Goal: Transaction & Acquisition: Download file/media

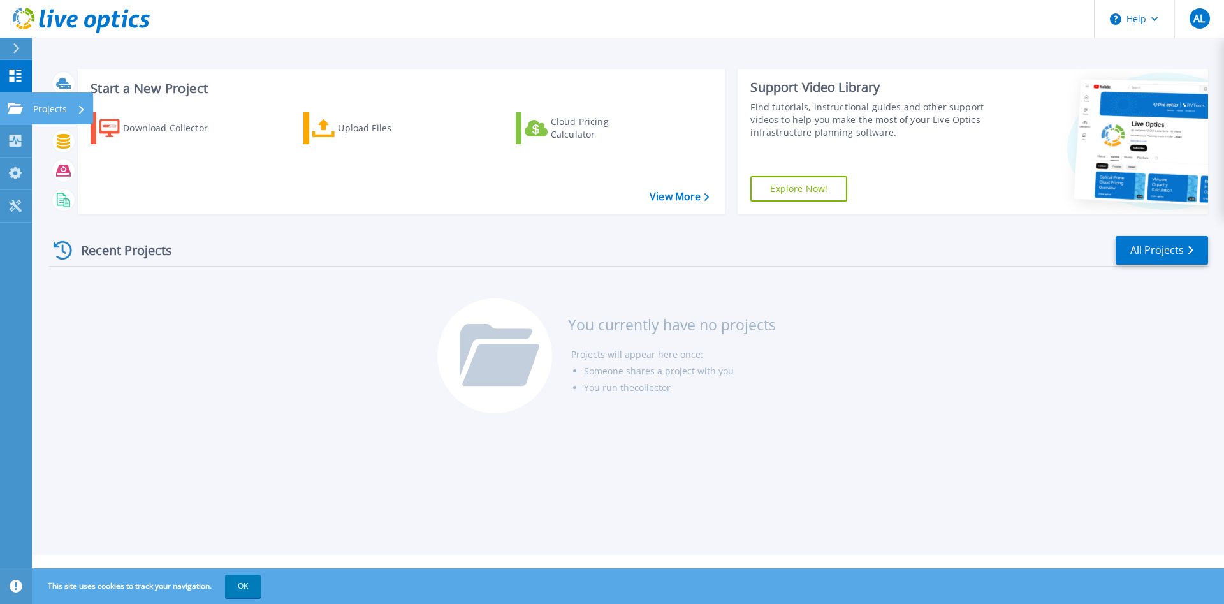
click at [11, 118] on link "Projects Projects" at bounding box center [16, 108] width 32 height 33
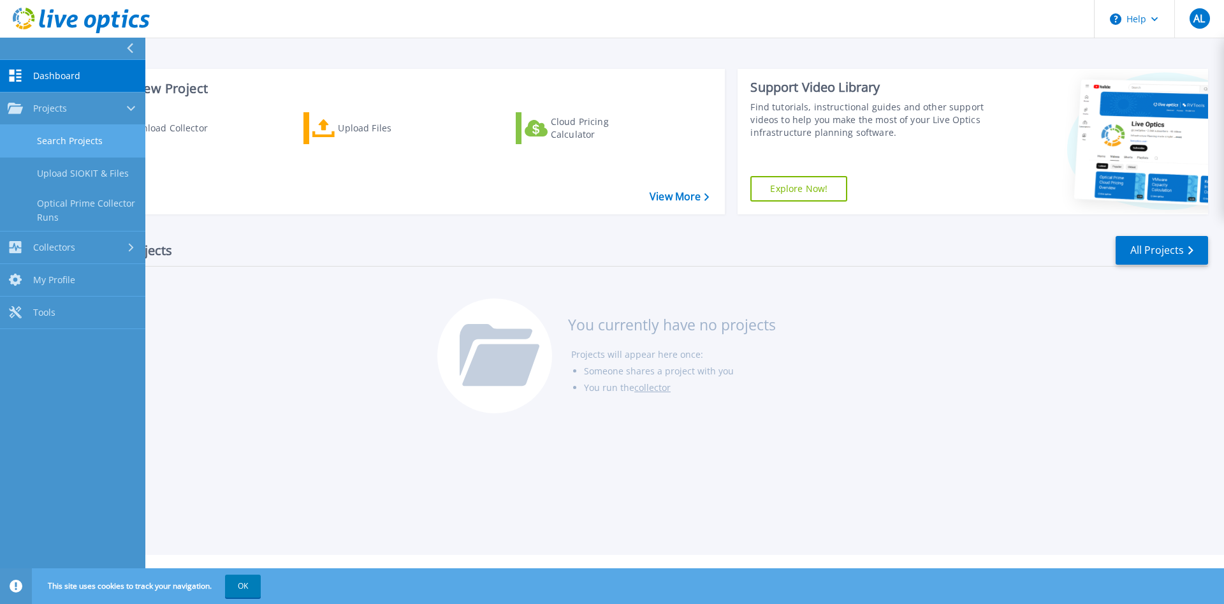
click at [44, 149] on link "Search Projects" at bounding box center [72, 141] width 145 height 33
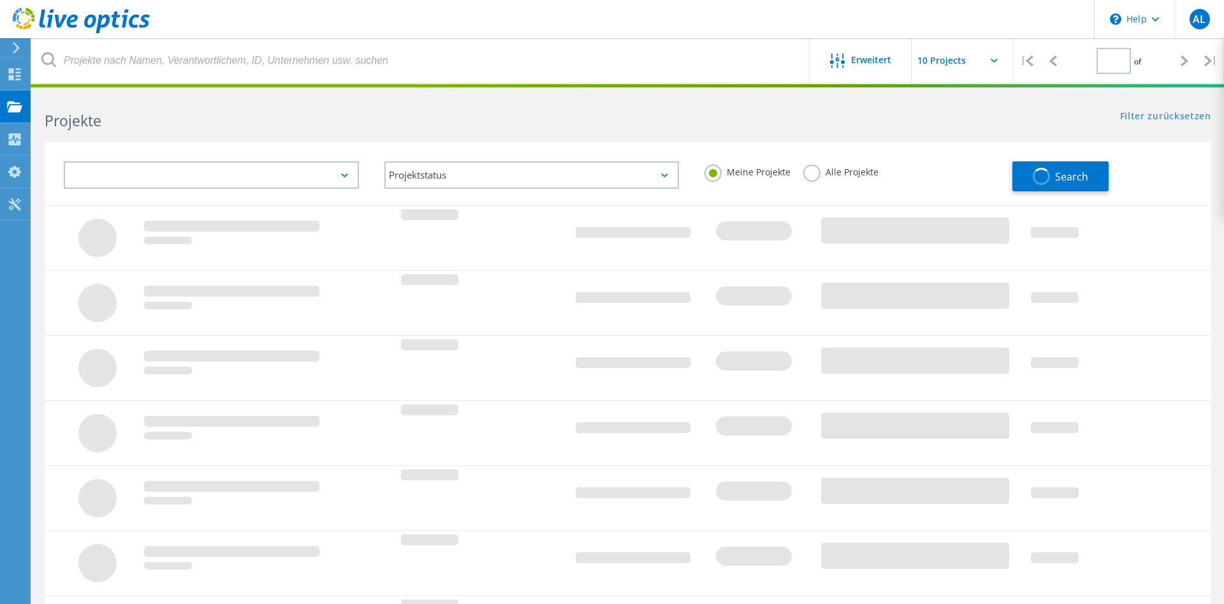
type input "1"
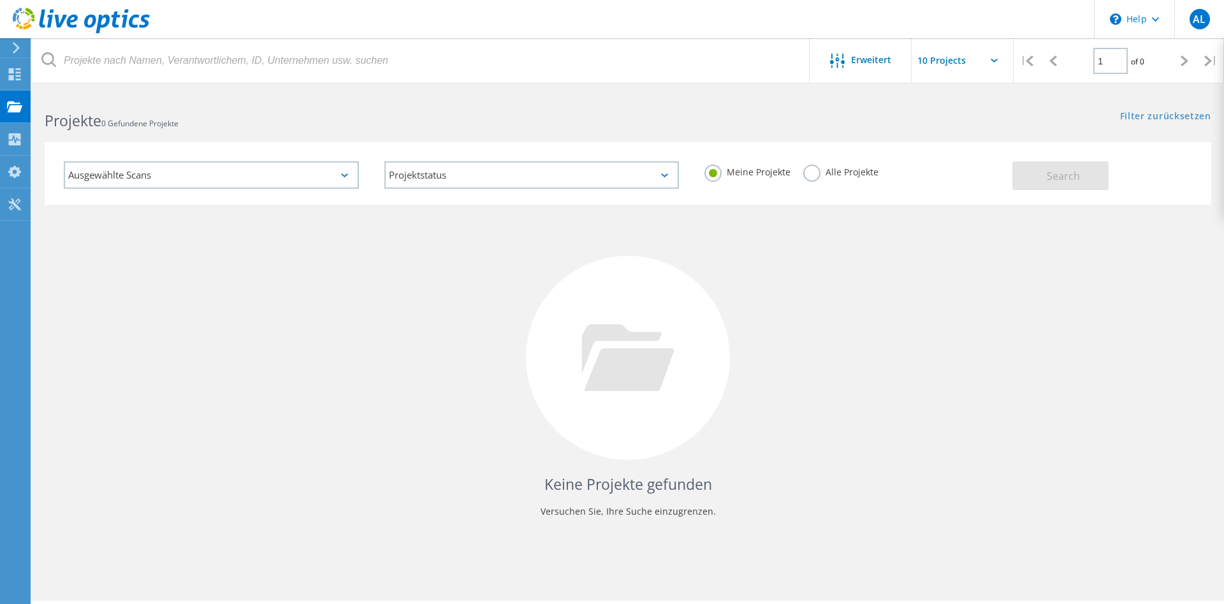
click at [822, 170] on label "Alle Projekte" at bounding box center [840, 170] width 75 height 12
click at [0, 0] on input "Alle Projekte" at bounding box center [0, 0] width 0 height 0
drag, startPoint x: 1008, startPoint y: 169, endPoint x: 1046, endPoint y: 170, distance: 38.3
click at [1010, 169] on div "Meine Projekte Alle Projekte" at bounding box center [852, 172] width 321 height 47
click at [1046, 170] on button "Search" at bounding box center [1060, 175] width 96 height 29
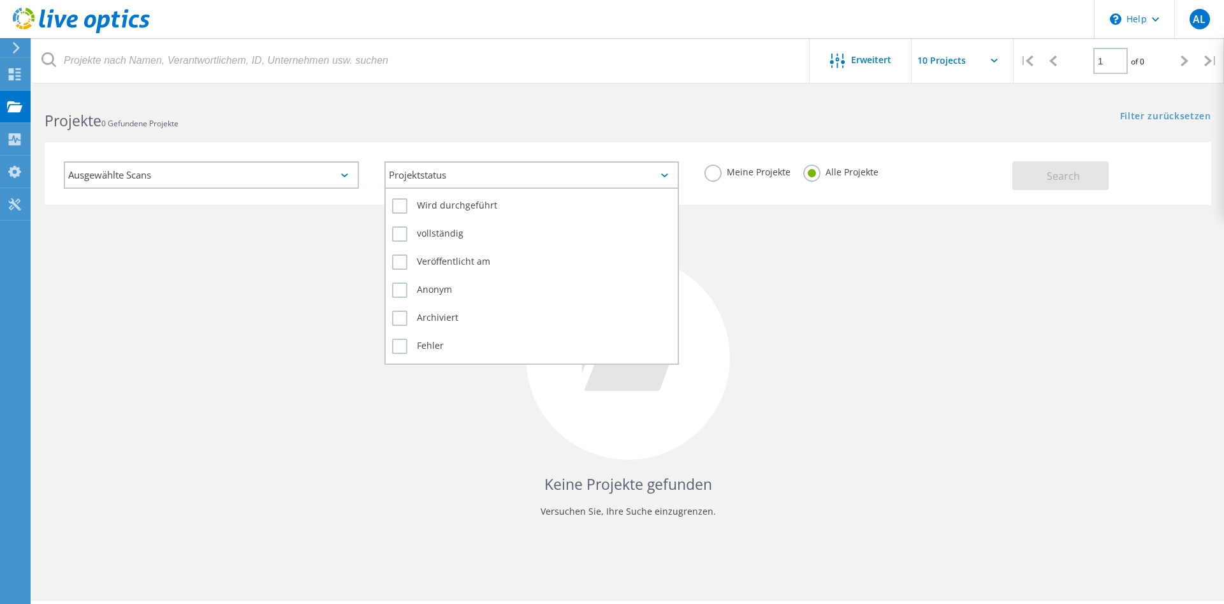
click at [489, 171] on div "Projektstatus" at bounding box center [531, 174] width 295 height 27
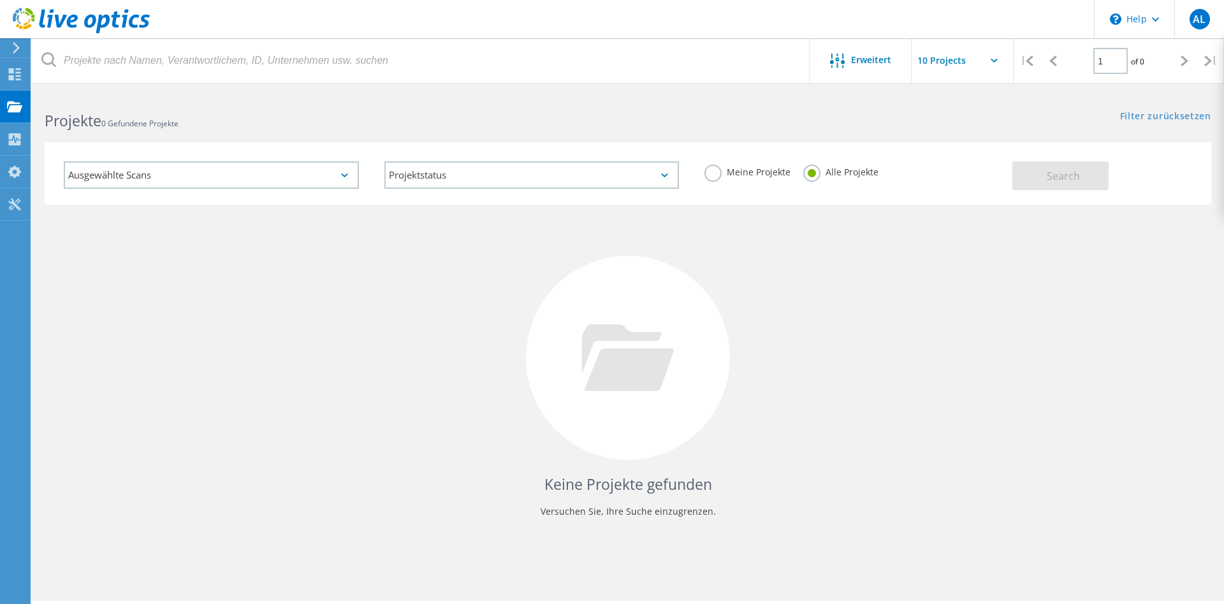
click at [240, 175] on div "Ausgewählte Scans" at bounding box center [211, 174] width 295 height 27
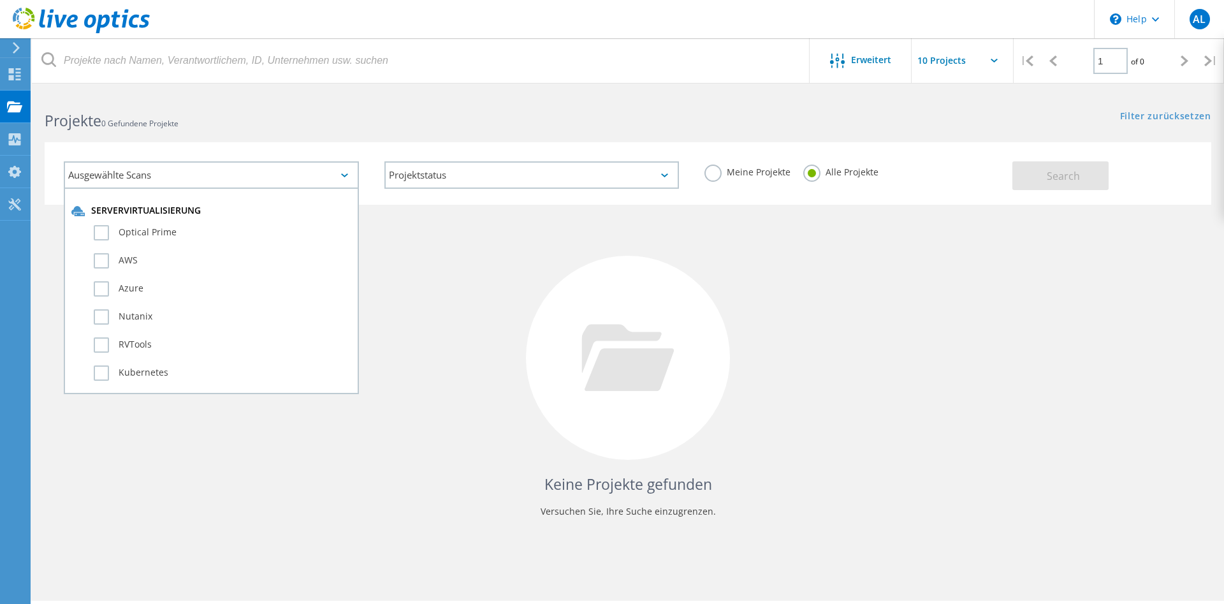
click at [240, 175] on div "Ausgewählte Scans" at bounding box center [211, 174] width 295 height 27
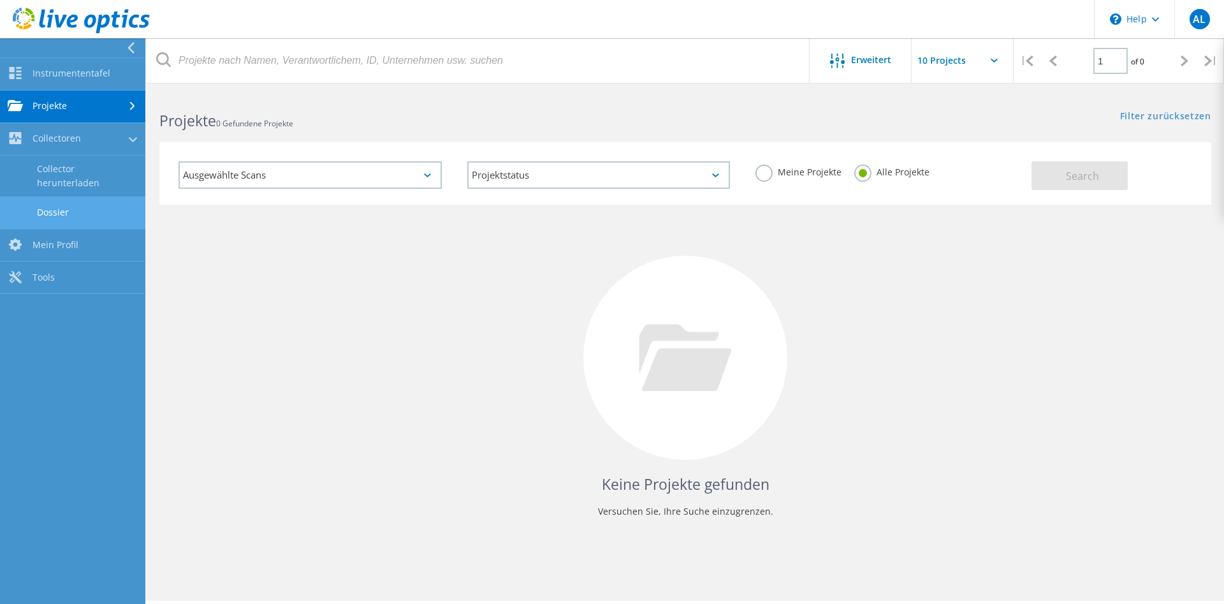
click at [62, 205] on link "Dossier" at bounding box center [72, 212] width 145 height 33
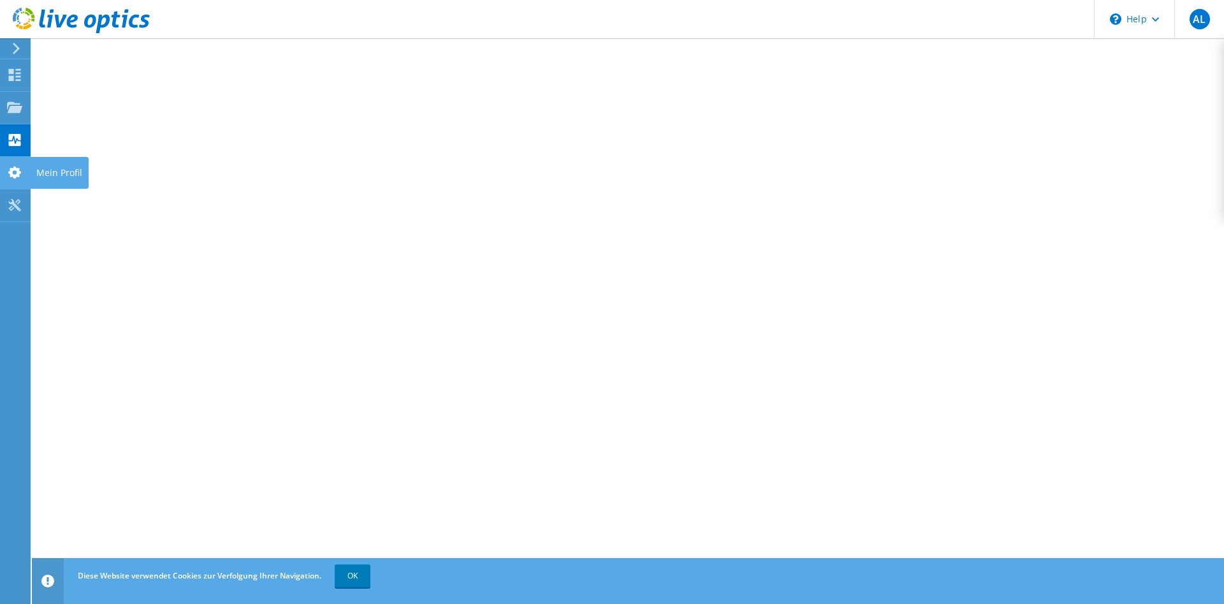
click at [13, 175] on use at bounding box center [14, 172] width 13 height 12
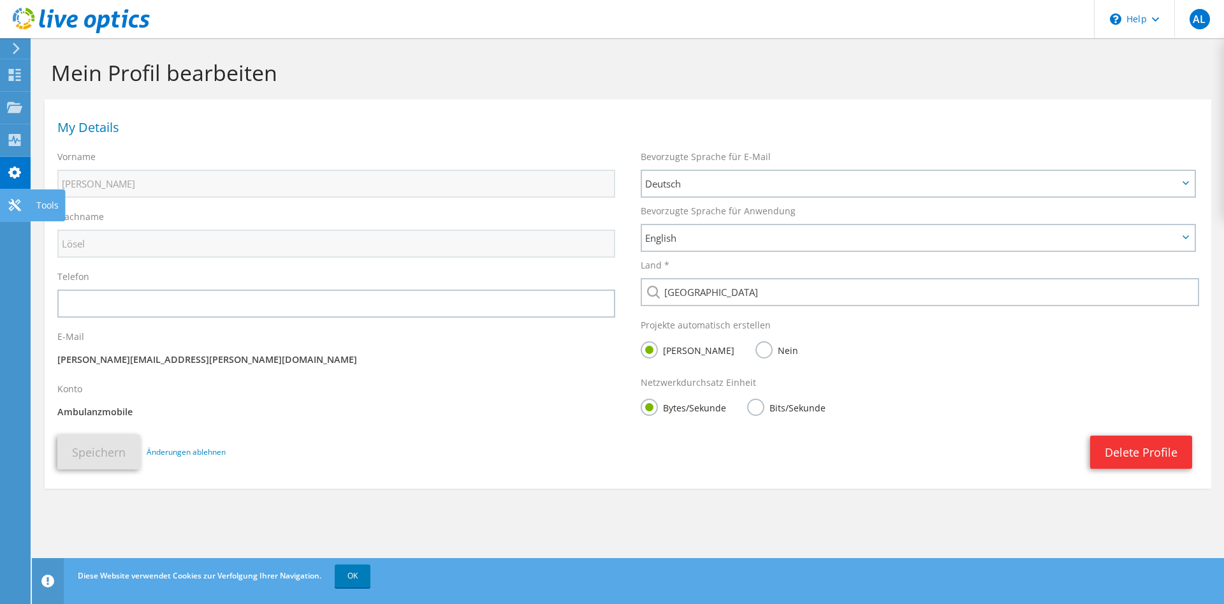
click at [11, 214] on div at bounding box center [14, 207] width 15 height 14
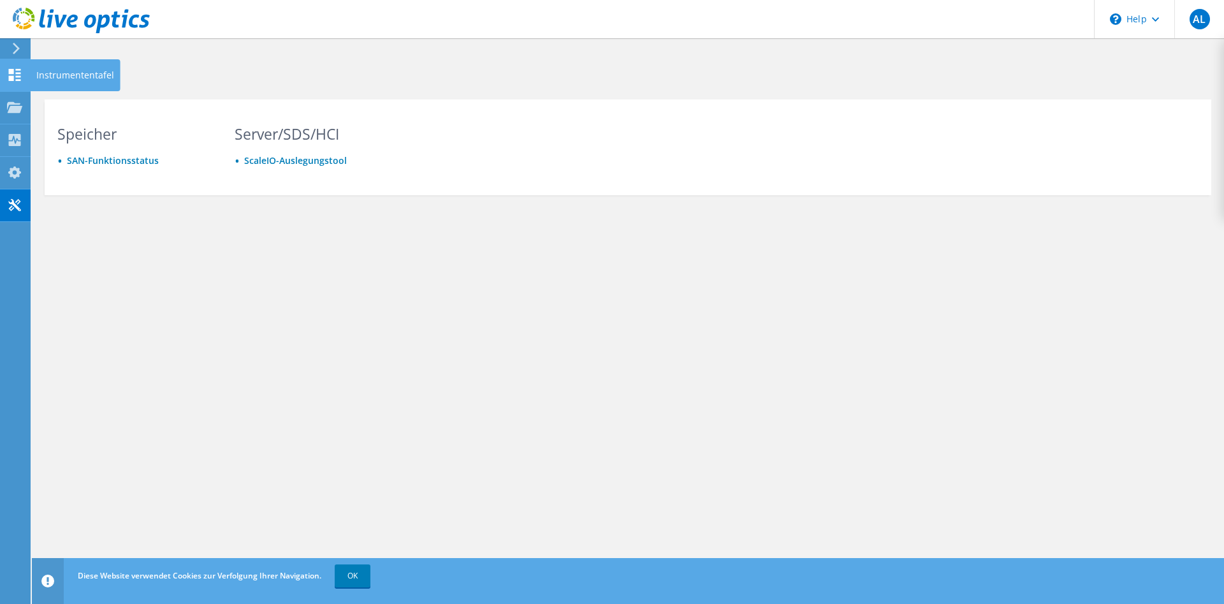
click at [78, 73] on div "Instrumententafel" at bounding box center [75, 75] width 91 height 32
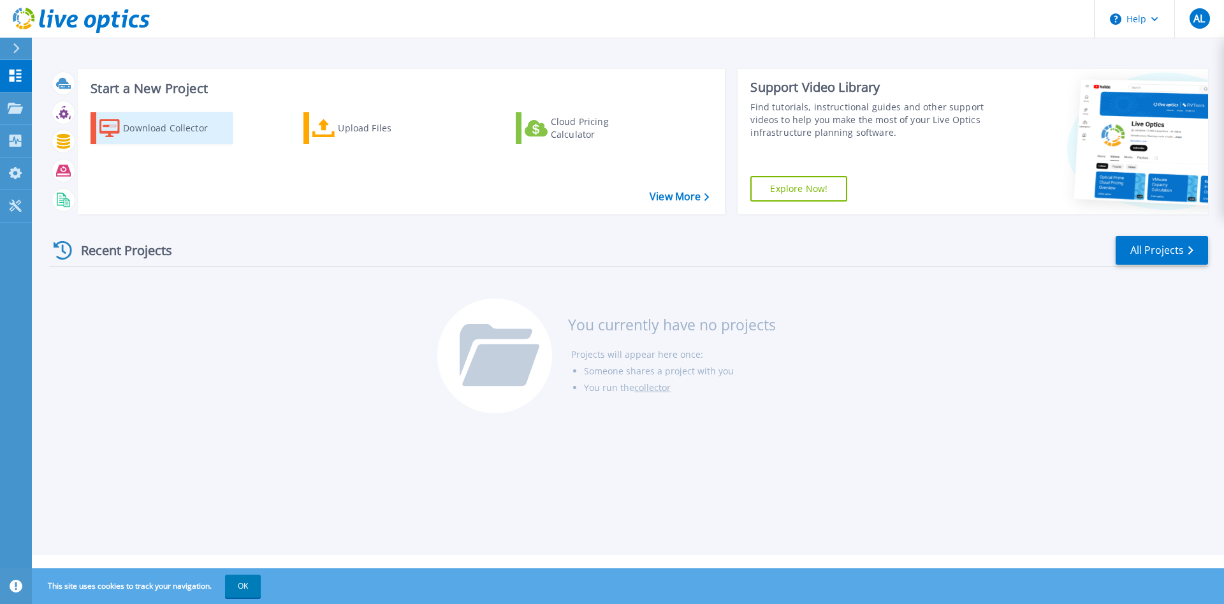
click at [140, 126] on div "Download Collector" at bounding box center [174, 127] width 102 height 25
